Goal: Task Accomplishment & Management: Manage account settings

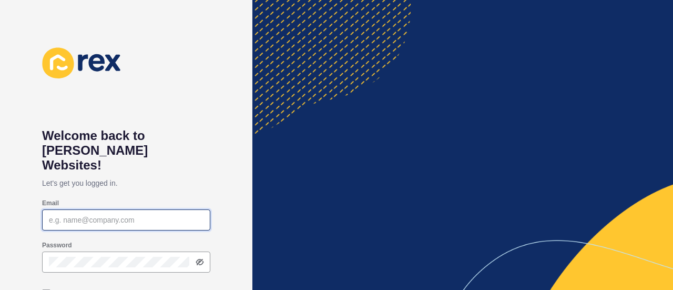
click at [127, 215] on input "Email" at bounding box center [126, 220] width 155 height 11
type input "[PERSON_NAME][EMAIL_ADDRESS][DOMAIN_NAME]"
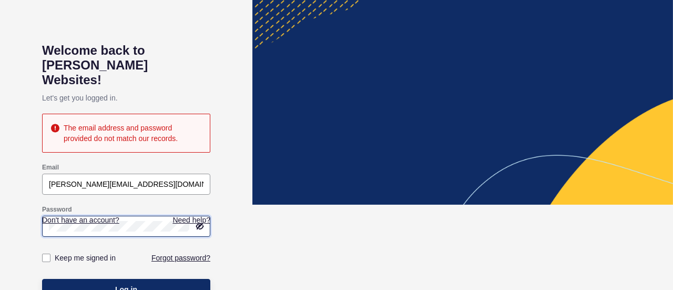
click at [0, 203] on div "Welcome back to [PERSON_NAME] Websites! Let's get you logged in. The email addr…" at bounding box center [126, 60] width 252 height 290
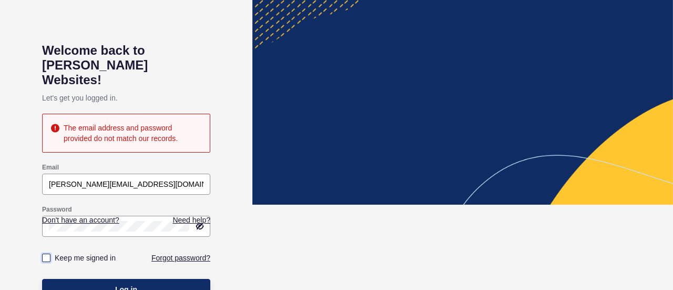
click at [45, 253] on label at bounding box center [46, 257] width 8 height 8
click at [45, 254] on input "Keep me signed in" at bounding box center [47, 257] width 7 height 7
checkbox input "true"
click at [92, 279] on button "Log in" at bounding box center [126, 289] width 168 height 21
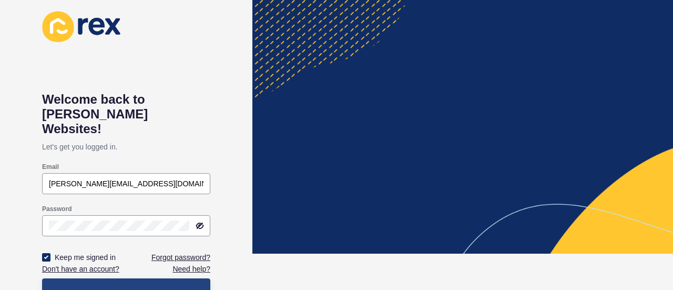
scroll to position [0, 0]
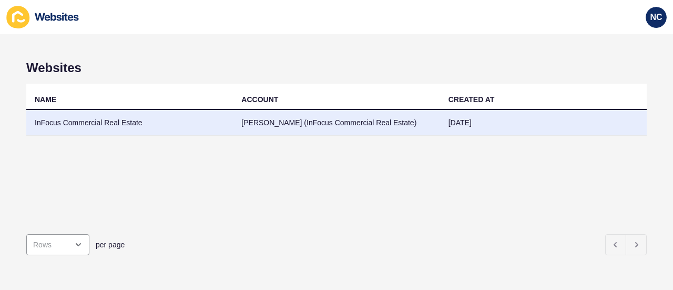
click at [263, 133] on td "[PERSON_NAME] (InFocus Commercial Real Estate)" at bounding box center [336, 123] width 207 height 26
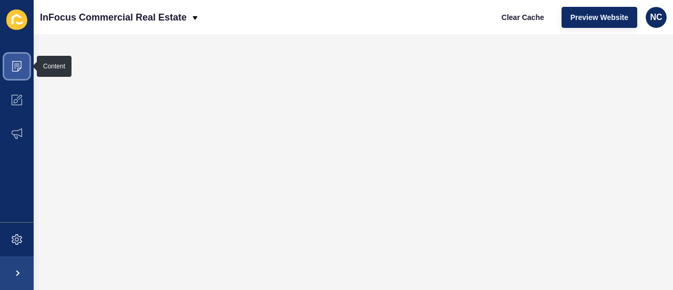
click at [20, 64] on icon at bounding box center [17, 66] width 11 height 11
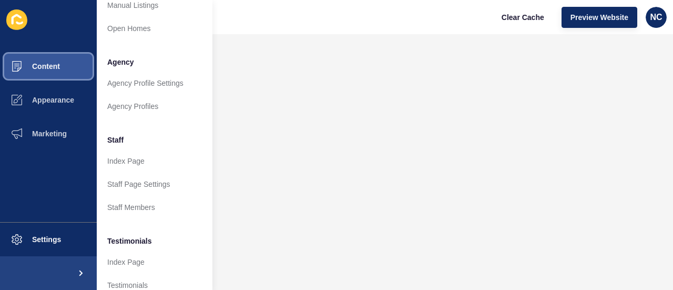
scroll to position [237, 0]
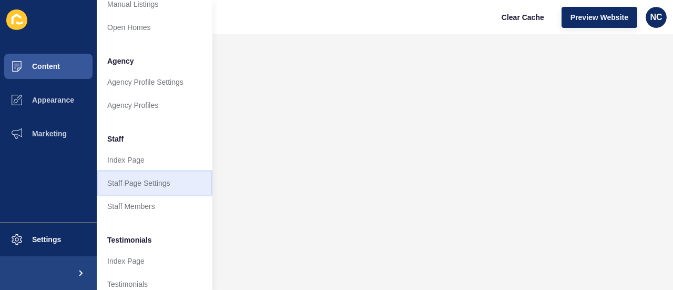
click at [131, 180] on link "Staff Page Settings" at bounding box center [155, 182] width 116 height 23
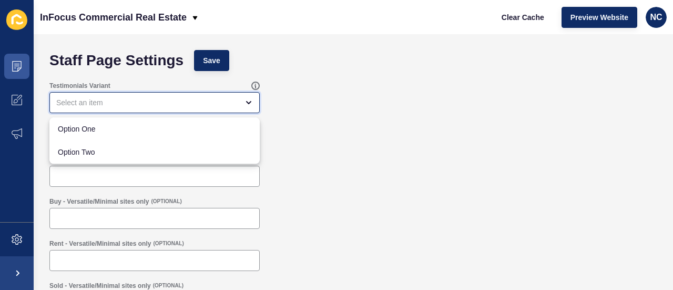
click at [250, 108] on div "close menu" at bounding box center [154, 102] width 210 height 21
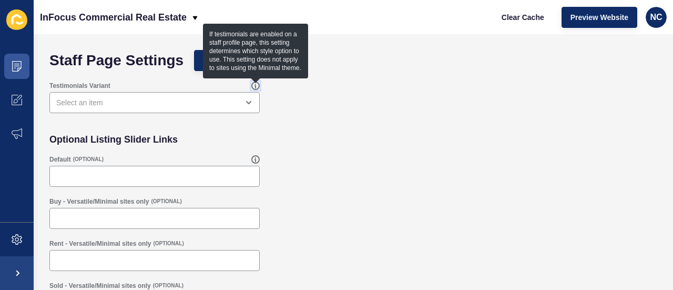
click at [257, 83] on icon at bounding box center [255, 85] width 8 height 8
click at [322, 111] on div "Testimonials Variant" at bounding box center [353, 97] width 618 height 42
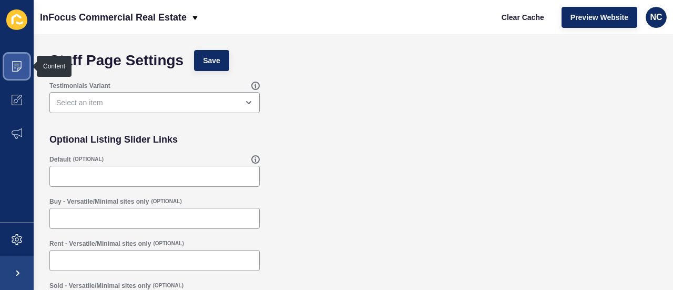
click at [20, 65] on icon at bounding box center [17, 66] width 11 height 11
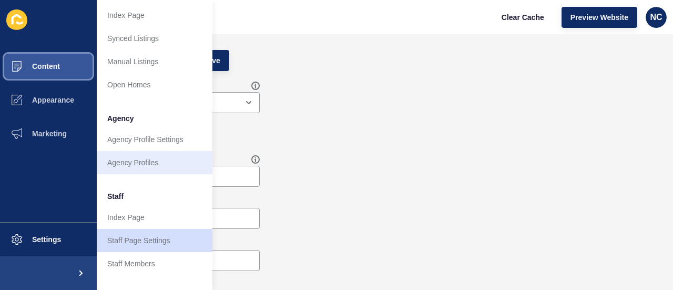
scroll to position [254, 0]
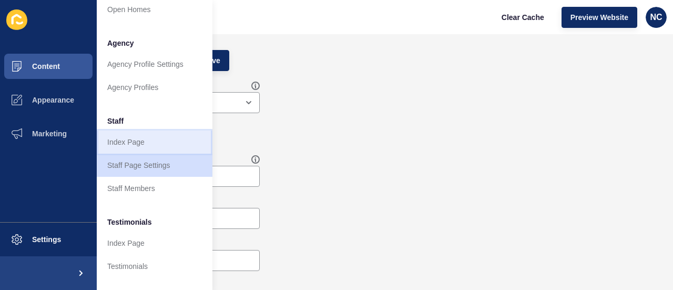
click at [116, 141] on link "Index Page" at bounding box center [155, 141] width 116 height 23
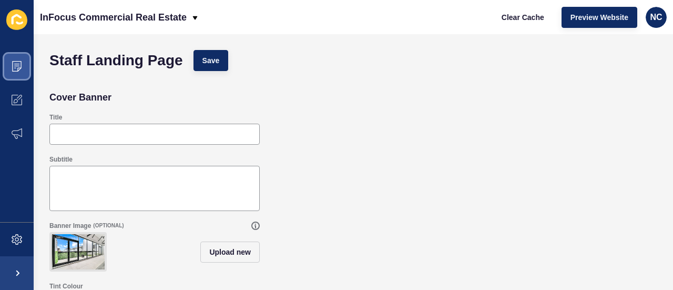
click at [21, 67] on icon at bounding box center [17, 66] width 11 height 11
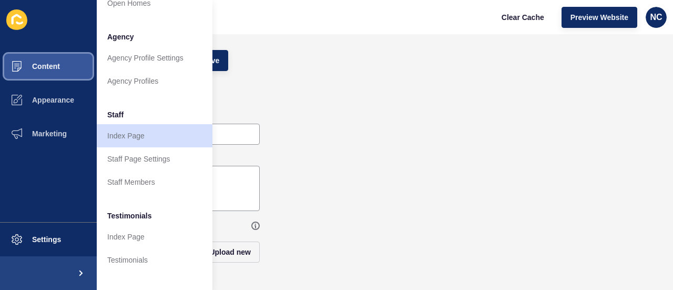
scroll to position [261, 0]
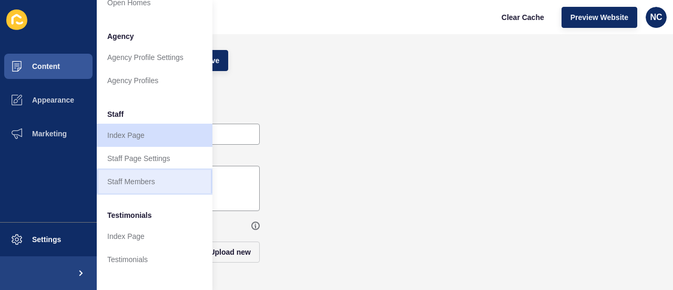
click at [129, 176] on link "Staff Members" at bounding box center [155, 181] width 116 height 23
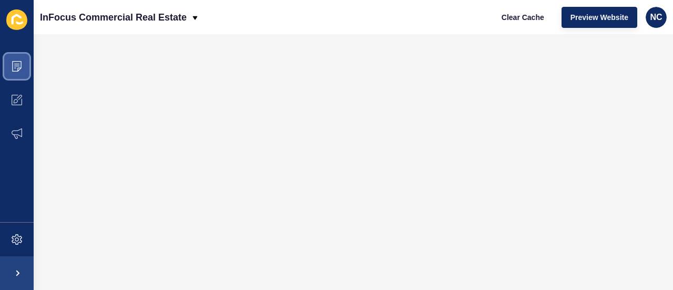
click at [16, 66] on icon at bounding box center [16, 66] width 5 height 1
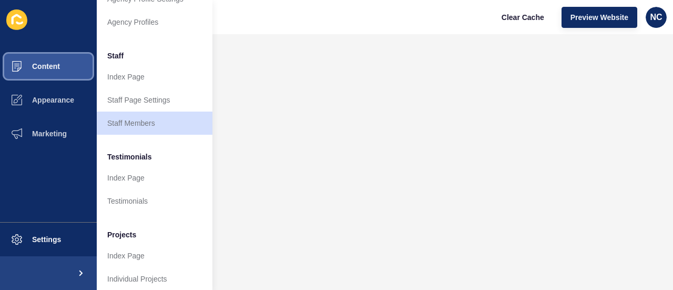
scroll to position [335, 0]
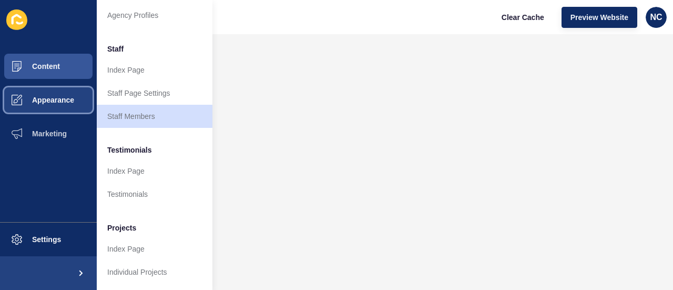
click at [48, 90] on button "Appearance" at bounding box center [48, 100] width 97 height 34
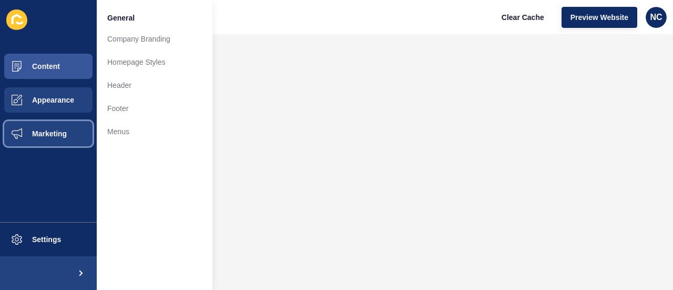
click at [68, 126] on button "Marketing" at bounding box center [48, 134] width 97 height 34
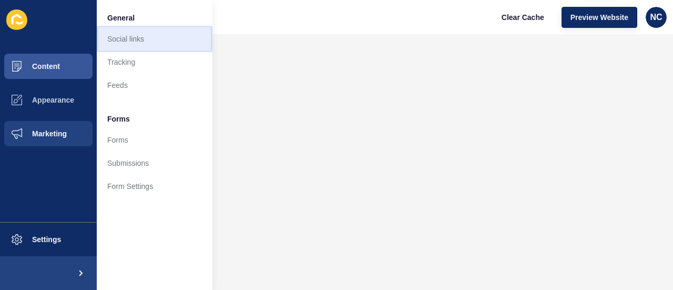
click at [121, 42] on link "Social links" at bounding box center [155, 38] width 116 height 23
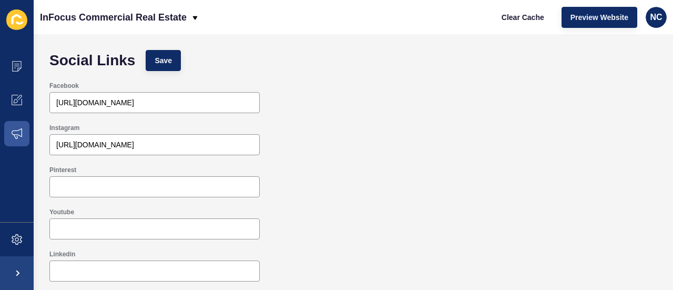
scroll to position [2, 0]
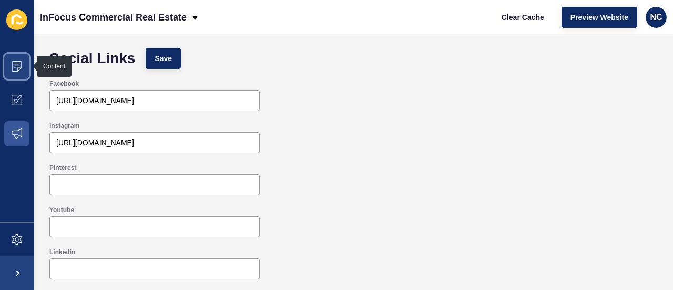
click at [21, 58] on span at bounding box center [17, 66] width 34 height 34
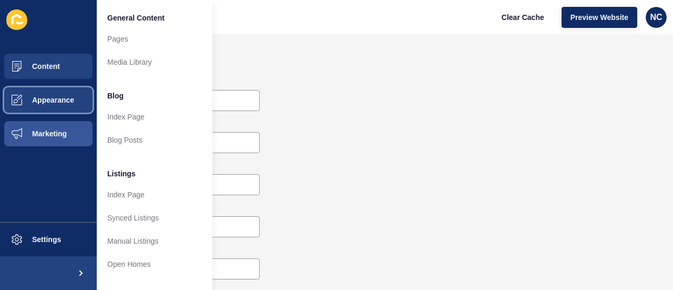
click at [46, 100] on span "Appearance" at bounding box center [36, 100] width 76 height 8
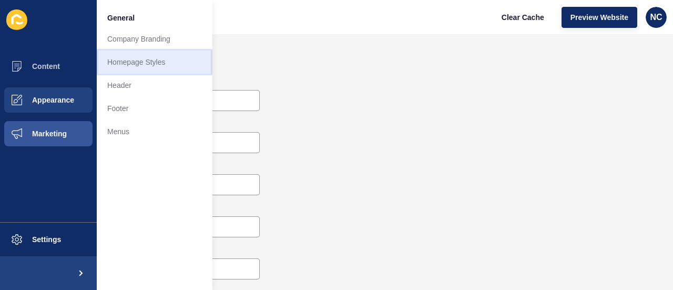
click at [136, 71] on link "Homepage Styles" at bounding box center [155, 61] width 116 height 23
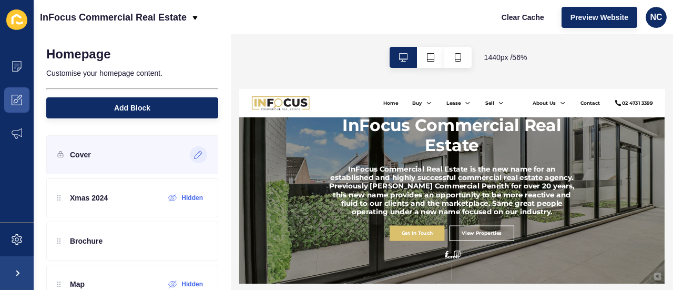
click at [194, 152] on icon at bounding box center [198, 154] width 9 height 8
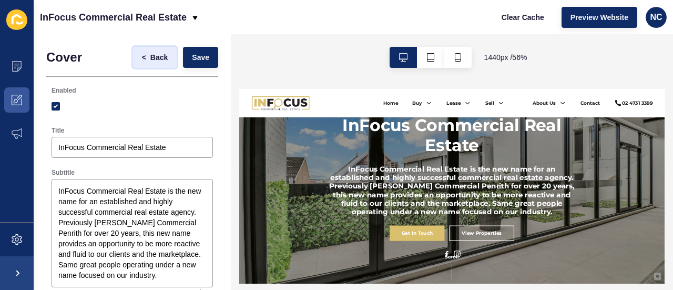
click at [150, 56] on span "Back" at bounding box center [158, 57] width 17 height 11
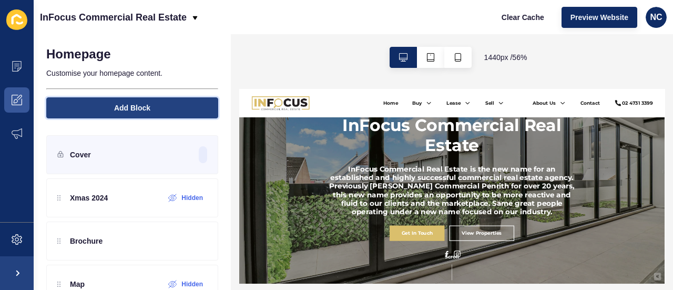
click at [142, 111] on span "Add Block" at bounding box center [132, 108] width 36 height 11
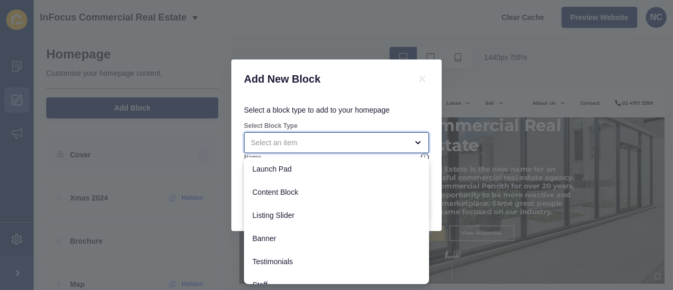
click at [263, 140] on div "close menu" at bounding box center [329, 142] width 157 height 11
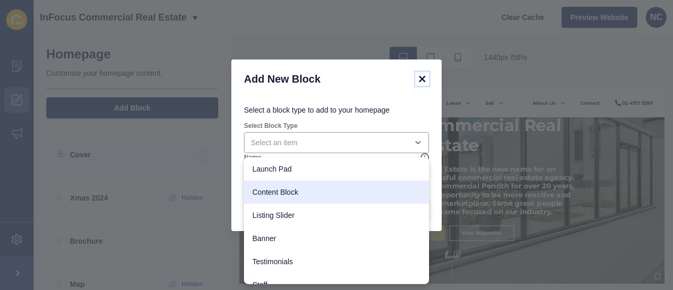
click at [425, 76] on icon at bounding box center [422, 79] width 6 height 6
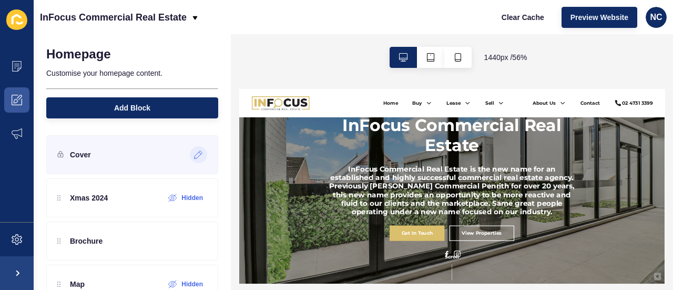
click at [195, 151] on icon at bounding box center [199, 155] width 8 height 8
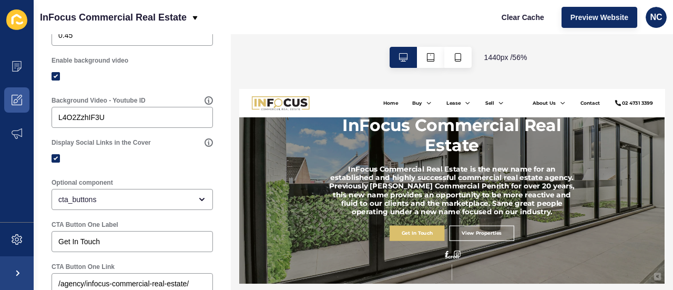
scroll to position [479, 0]
click at [205, 146] on icon at bounding box center [209, 142] width 8 height 8
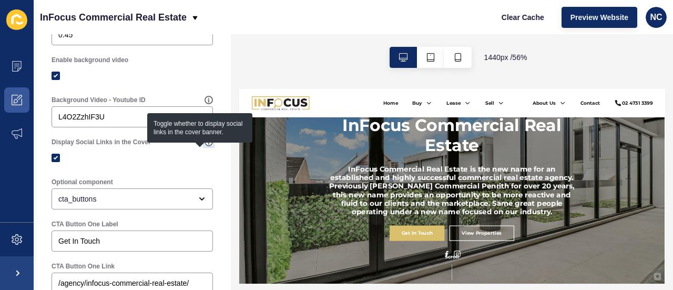
click at [205, 146] on icon at bounding box center [209, 142] width 8 height 8
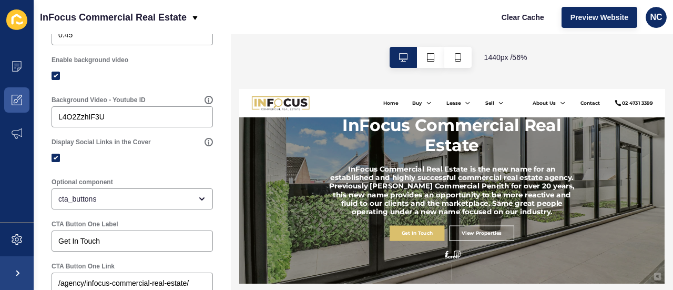
click at [161, 162] on div at bounding box center [132, 157] width 161 height 9
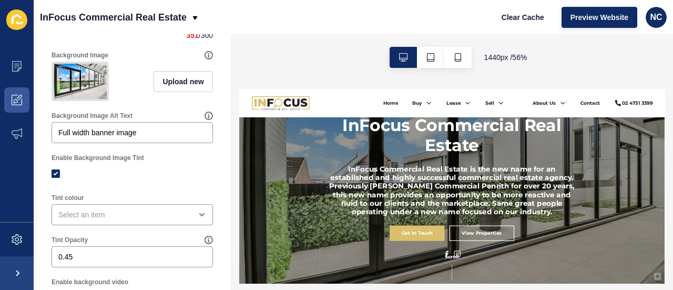
scroll to position [180, 0]
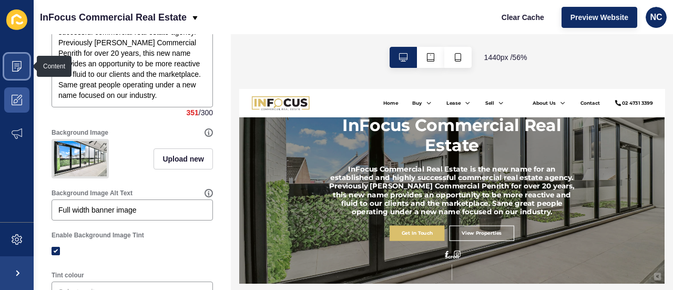
click at [18, 59] on span at bounding box center [17, 66] width 34 height 34
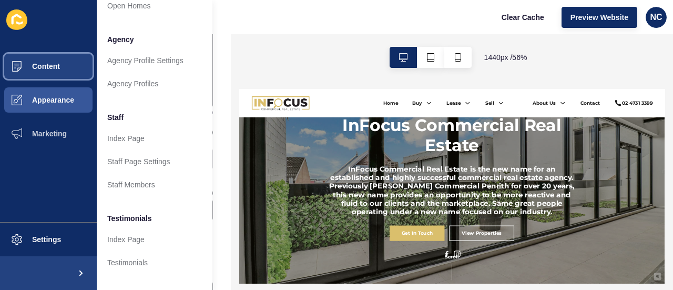
scroll to position [335, 8]
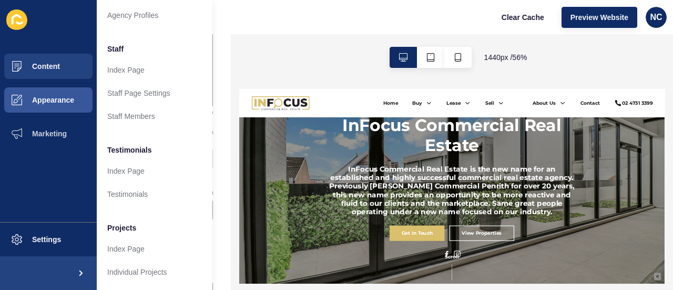
click at [54, 150] on ul "Content Appearance Marketing" at bounding box center [48, 135] width 97 height 172
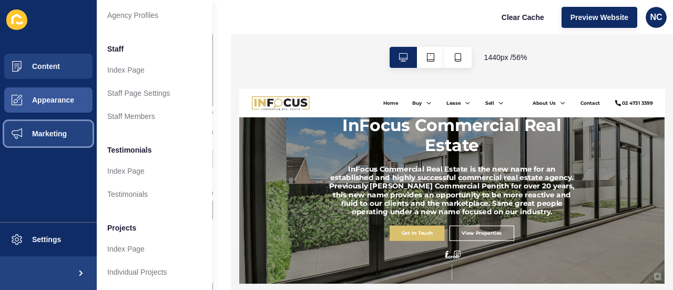
click at [38, 132] on span "Marketing" at bounding box center [32, 133] width 68 height 8
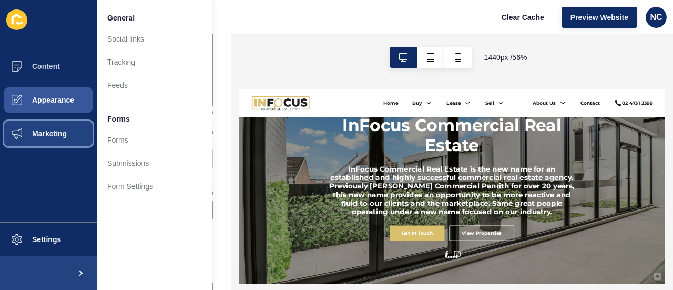
scroll to position [0, 0]
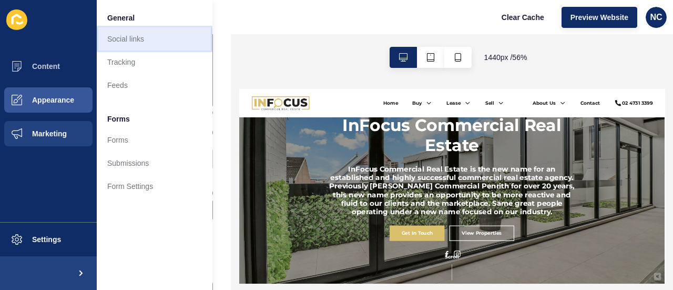
click at [127, 39] on link "Social links" at bounding box center [155, 38] width 116 height 23
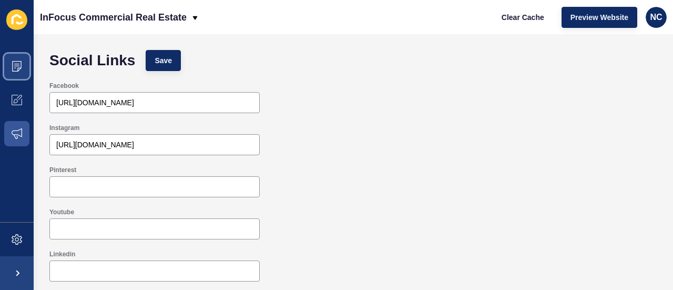
click at [17, 66] on icon at bounding box center [16, 66] width 5 height 1
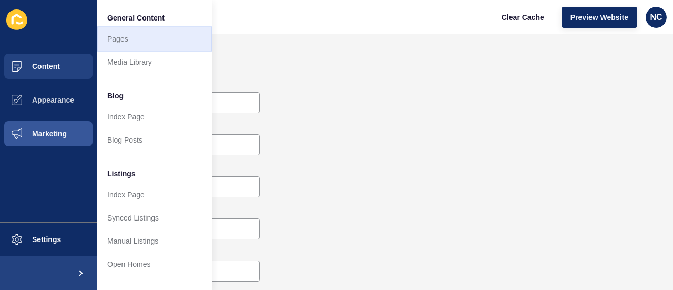
click at [109, 37] on link "Pages" at bounding box center [155, 38] width 116 height 23
